Goal: Task Accomplishment & Management: Use online tool/utility

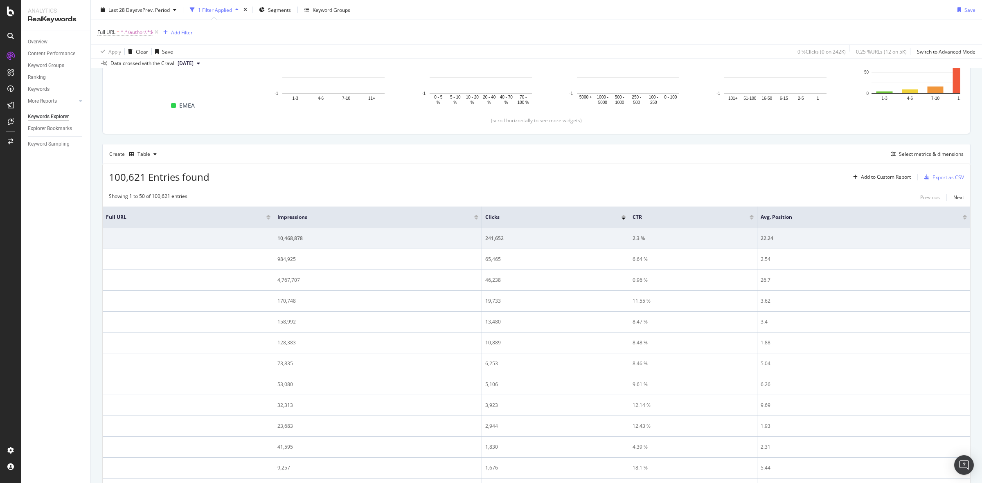
scroll to position [27, 0]
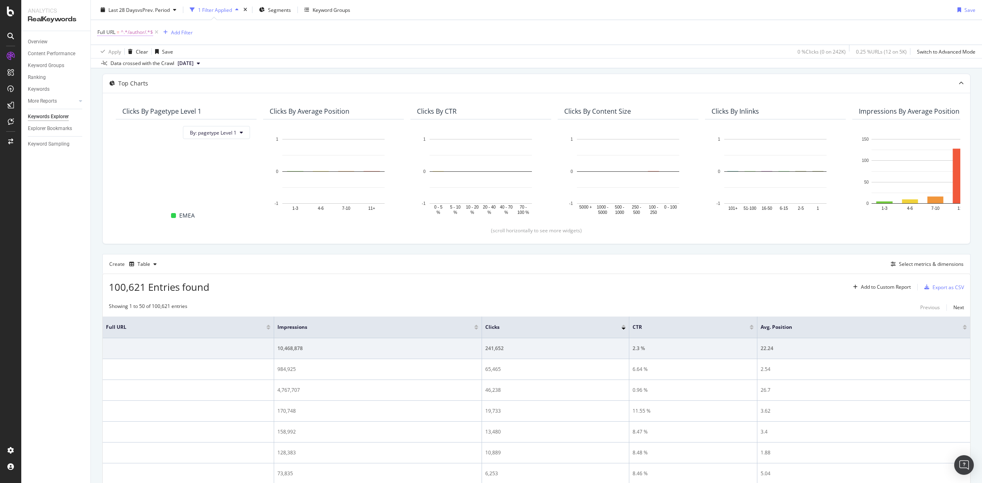
click at [146, 33] on span "^.*/author/.*$" at bounding box center [137, 32] width 32 height 11
click at [190, 87] on button "Apply" at bounding box center [183, 83] width 24 height 8
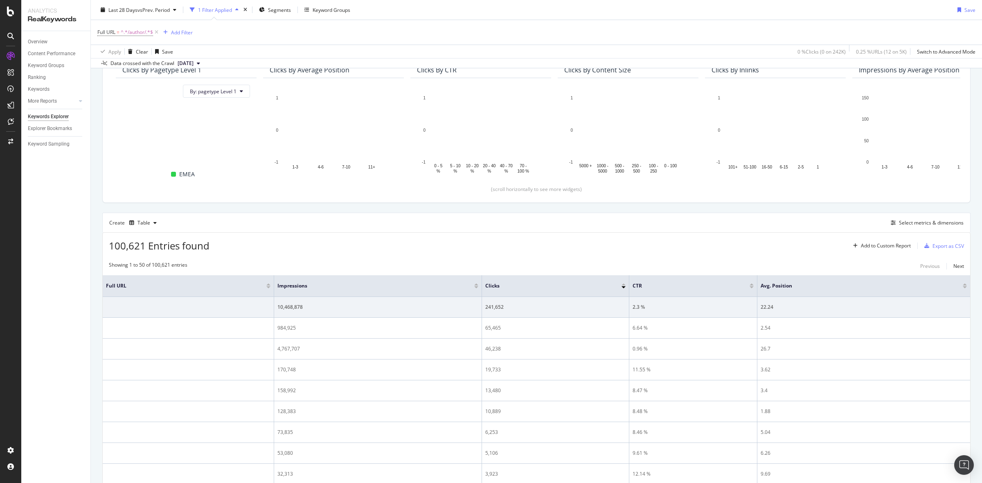
scroll to position [130, 0]
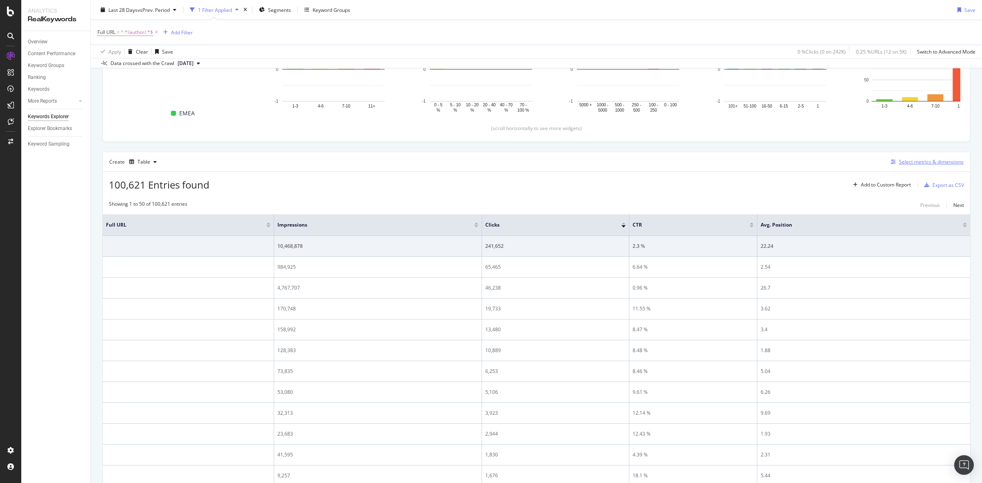
click at [904, 166] on div "Select metrics & dimensions" at bounding box center [926, 162] width 76 height 9
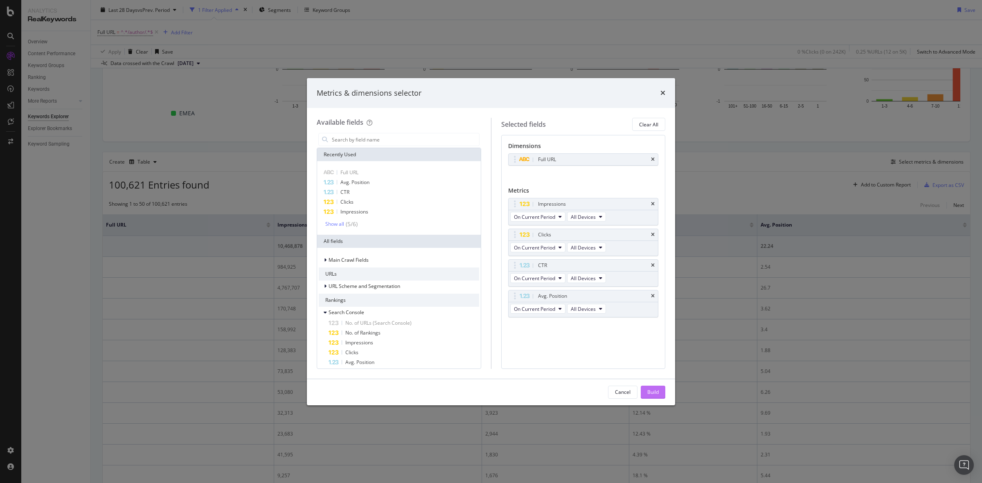
click at [654, 390] on div "Build" at bounding box center [652, 392] width 11 height 7
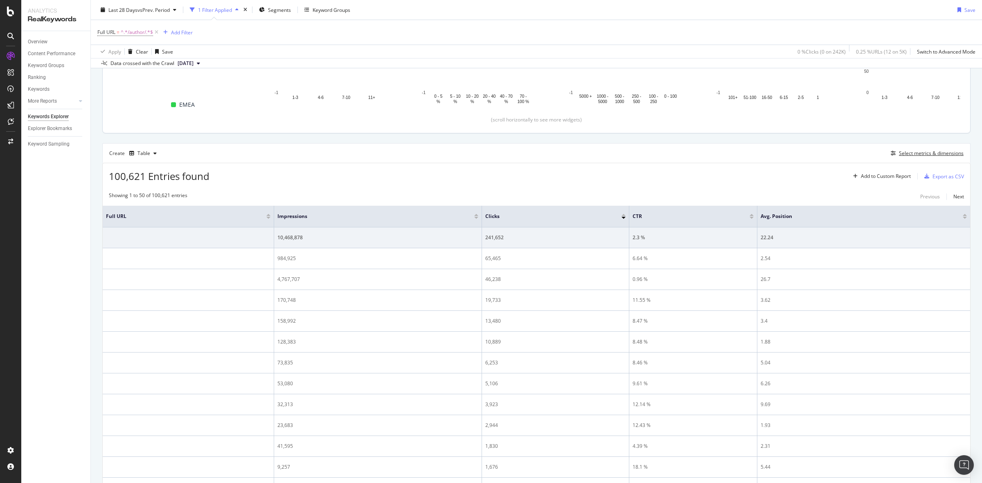
scroll to position [27, 0]
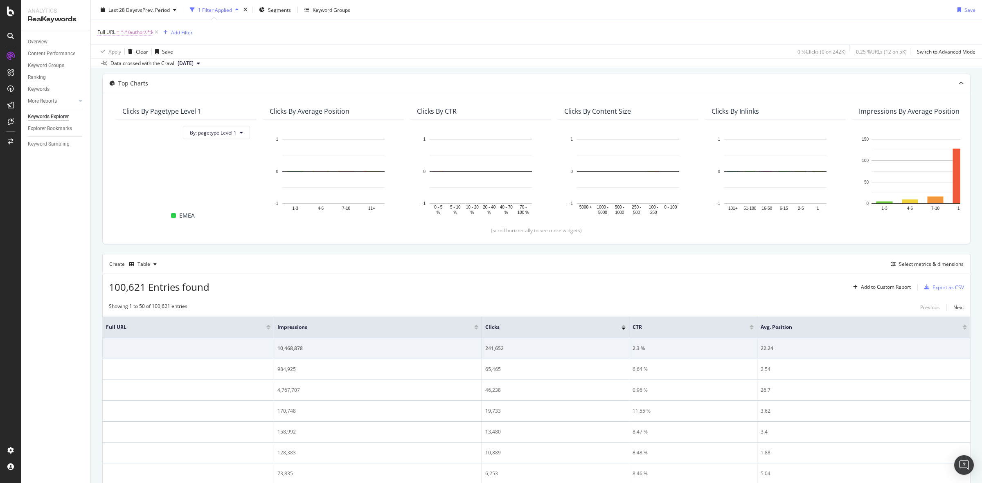
click at [125, 32] on span "^.*/author/.*$" at bounding box center [137, 32] width 32 height 11
click at [137, 66] on input "/author/" at bounding box center [143, 66] width 77 height 13
click at [150, 69] on input "/author/" at bounding box center [143, 66] width 77 height 13
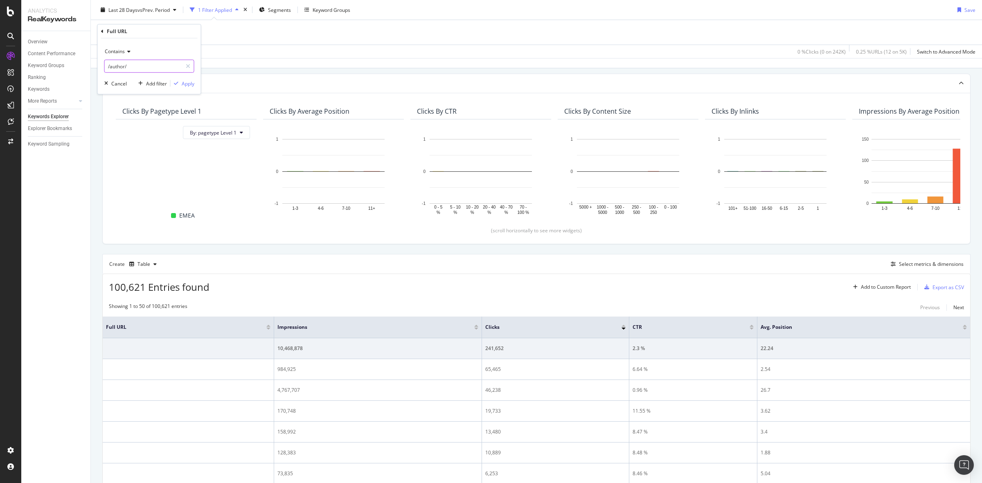
paste input "/resources/blog"
type input "/resources/blog/author/"
click at [186, 87] on div "Apply" at bounding box center [188, 83] width 13 height 7
